Goal: Information Seeking & Learning: Find specific page/section

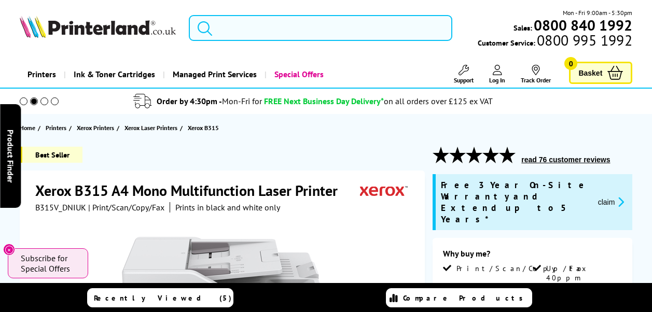
click at [237, 27] on input "search" at bounding box center [320, 28] width 263 height 26
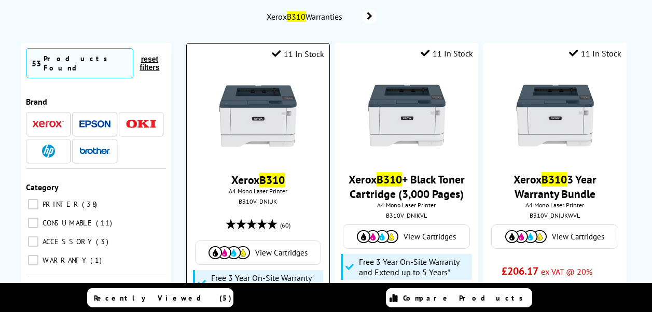
scroll to position [156, 0]
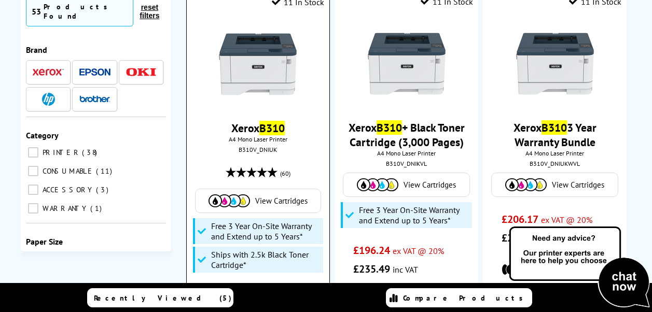
type input "b310"
click at [256, 132] on link "Xerox B310" at bounding box center [257, 128] width 53 height 15
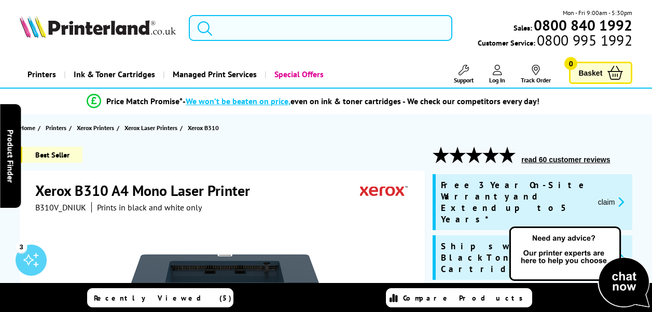
click at [223, 31] on input "search" at bounding box center [320, 28] width 263 height 26
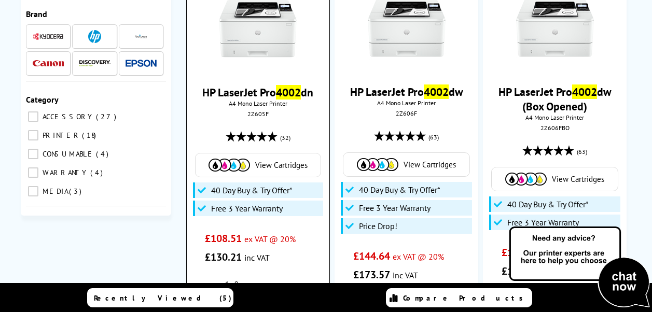
scroll to position [207, 0]
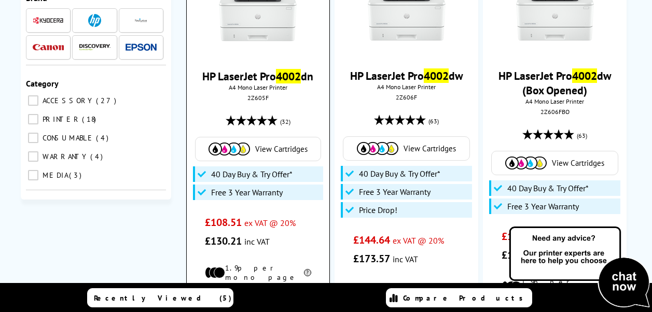
type input "4002"
click at [253, 80] on link "HP LaserJet Pro 4002 dn" at bounding box center [257, 76] width 111 height 15
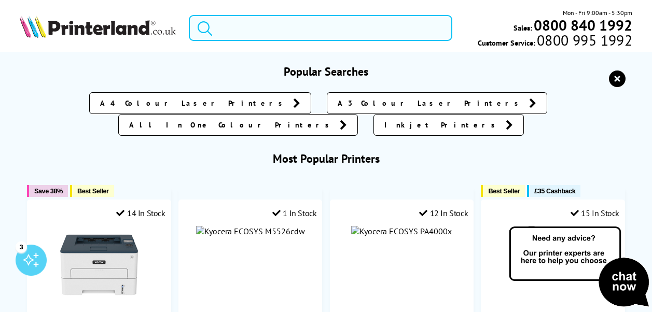
click at [288, 30] on input "search" at bounding box center [320, 28] width 263 height 26
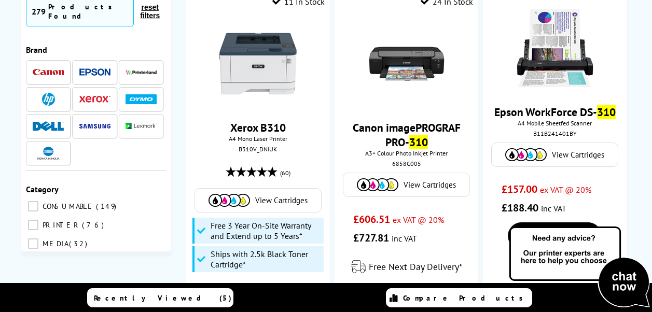
scroll to position [207, 0]
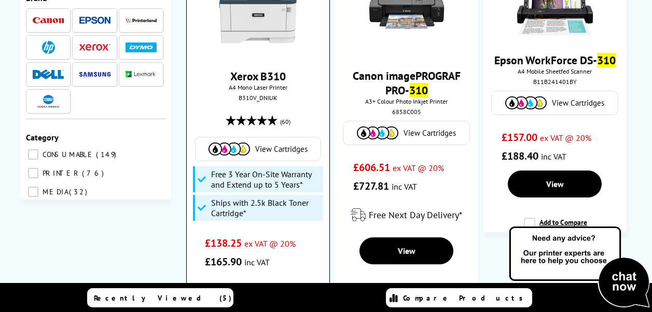
type input "310"
click at [264, 77] on link "Xerox B310" at bounding box center [257, 76] width 55 height 15
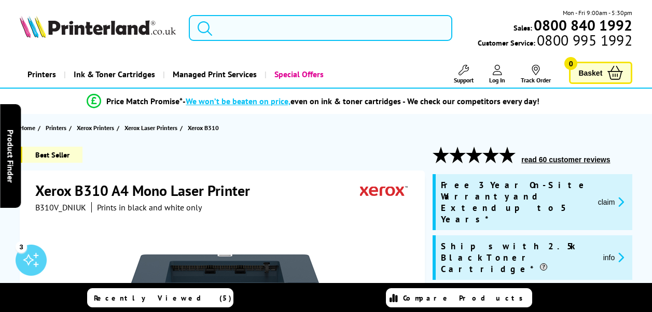
click at [220, 33] on input "search" at bounding box center [320, 28] width 263 height 26
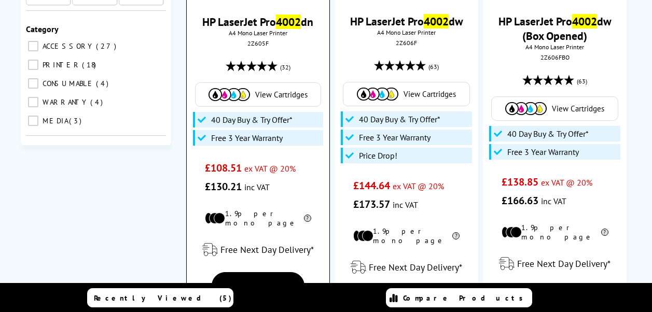
scroll to position [273, 0]
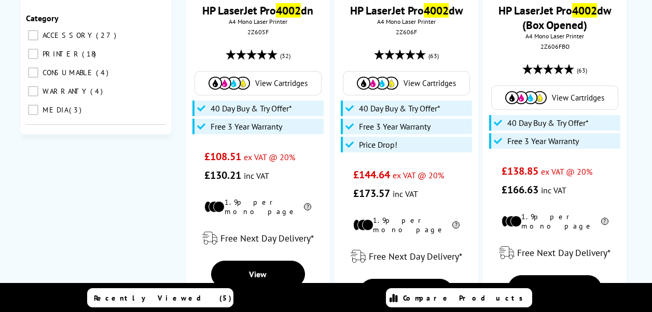
type input "4002"
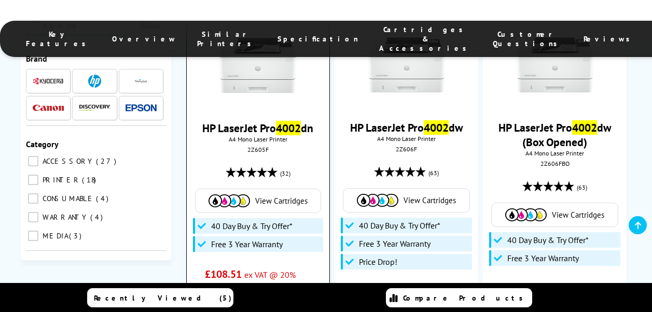
scroll to position [207, 0]
